Goal: Task Accomplishment & Management: Manage account settings

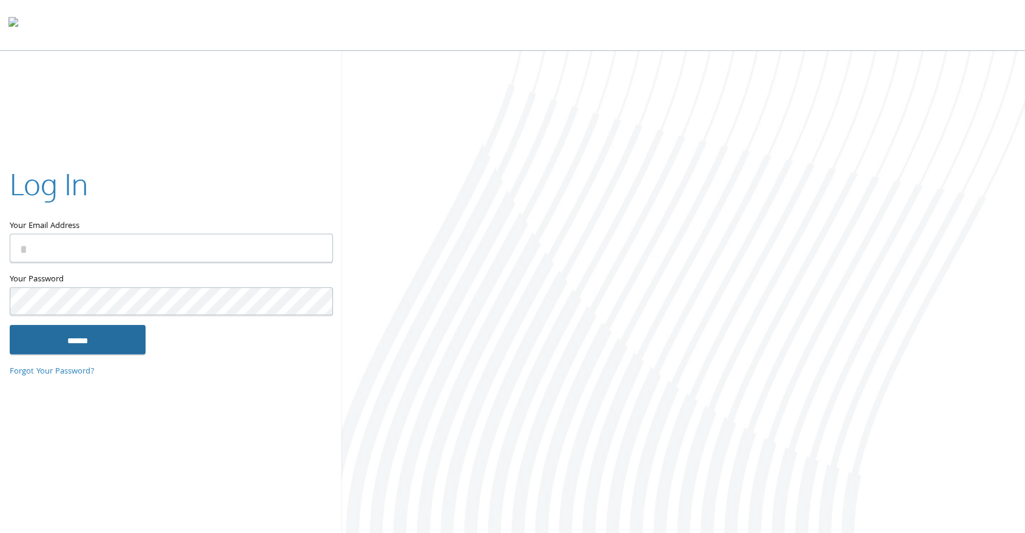
type input "**********"
click at [109, 335] on input "******" at bounding box center [78, 339] width 136 height 29
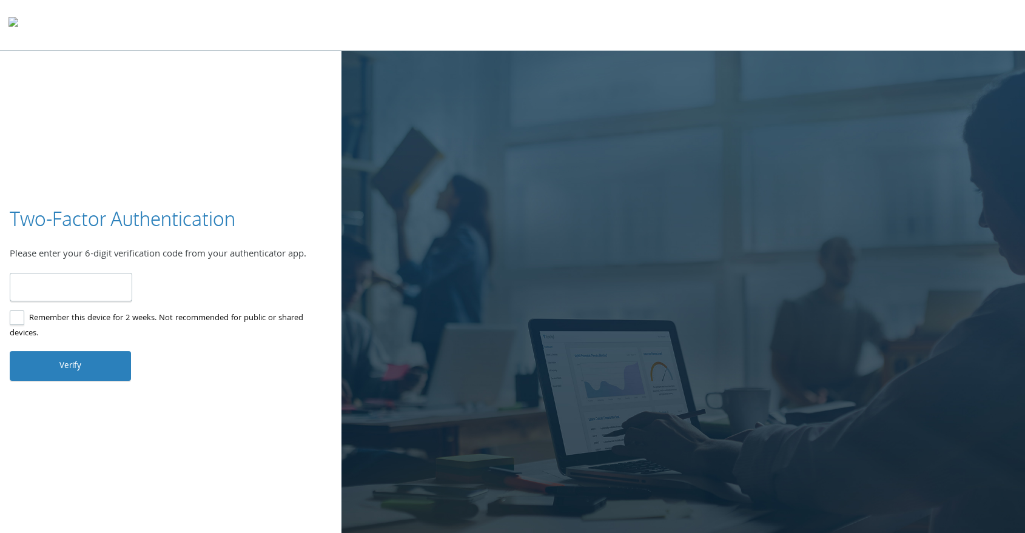
click at [90, 286] on input "number" at bounding box center [71, 287] width 123 height 29
type input "******"
